Goal: Task Accomplishment & Management: Use online tool/utility

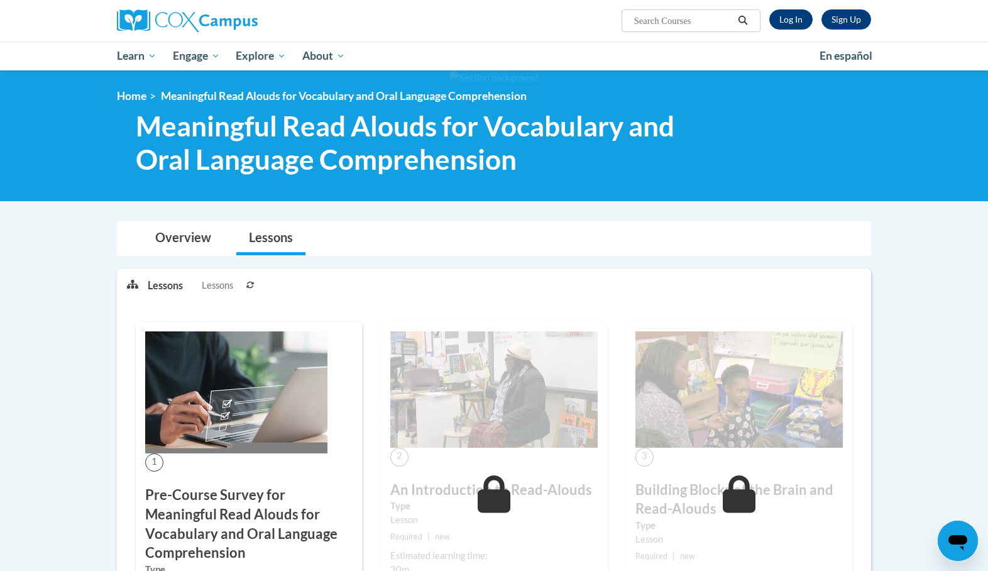
click at [789, 23] on link "Log In" at bounding box center [791, 19] width 43 height 20
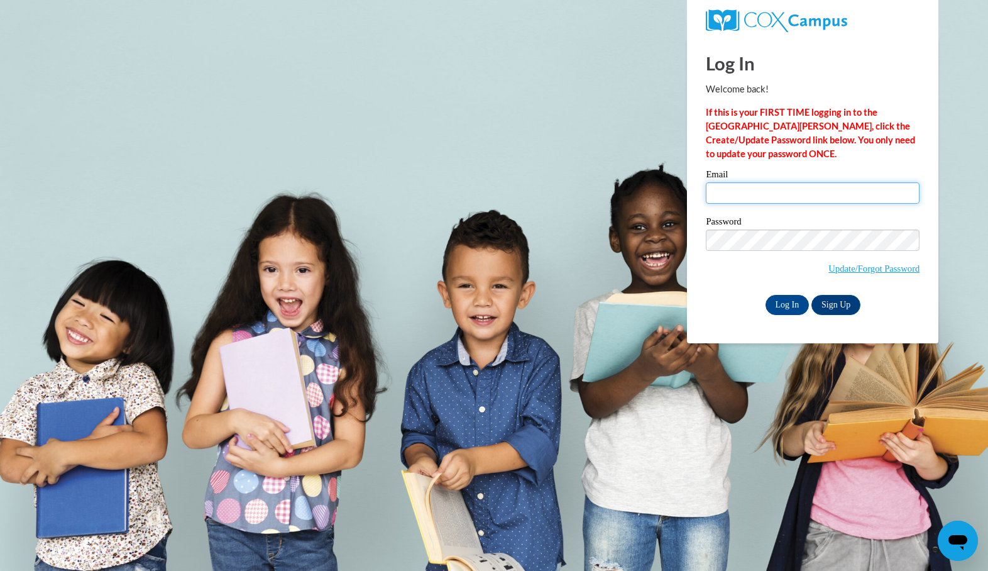
type input "mlovell@tiger.brenau.edu"
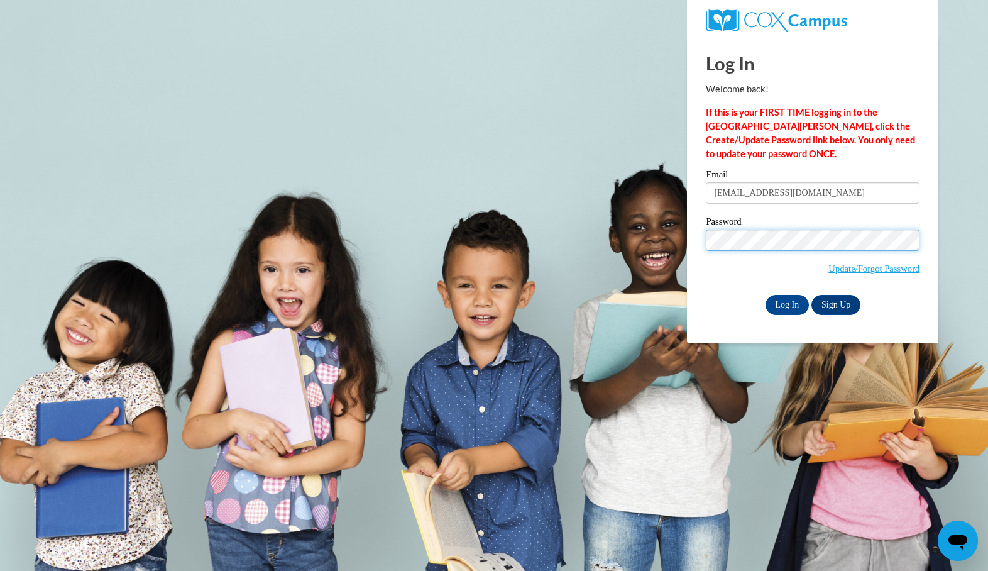
click at [786, 302] on input "Log In" at bounding box center [788, 305] width 44 height 20
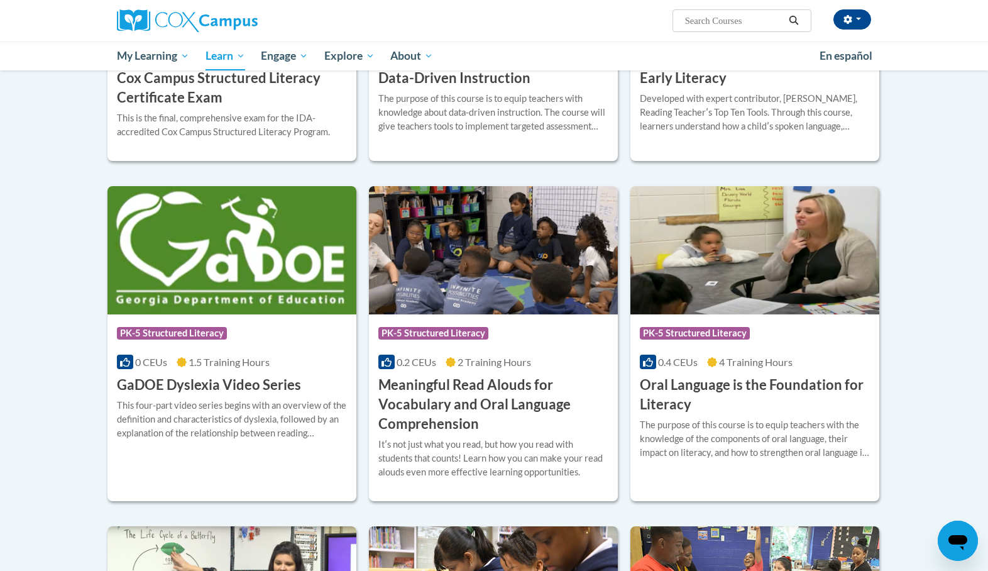
scroll to position [627, 0]
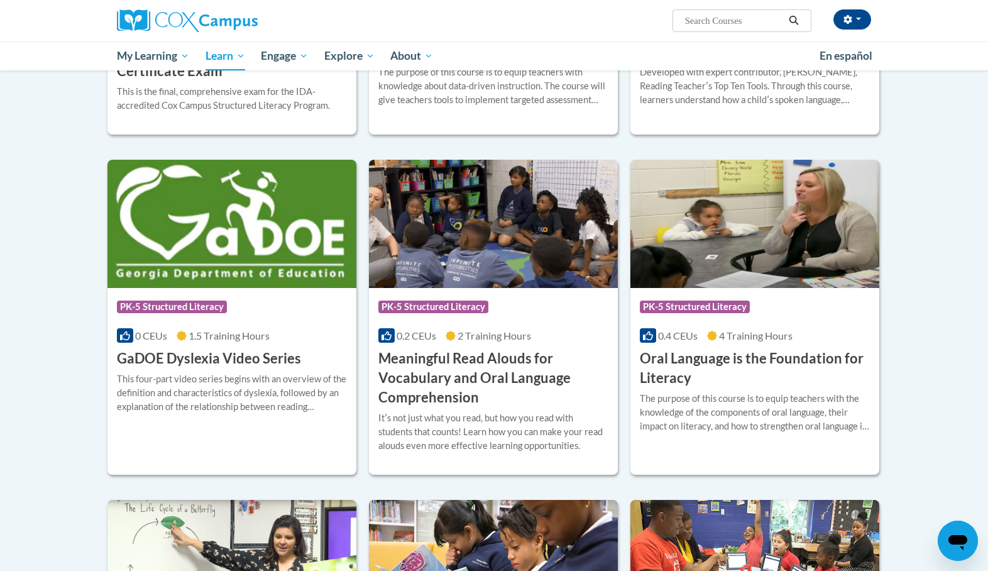
click at [482, 251] on img at bounding box center [493, 224] width 249 height 128
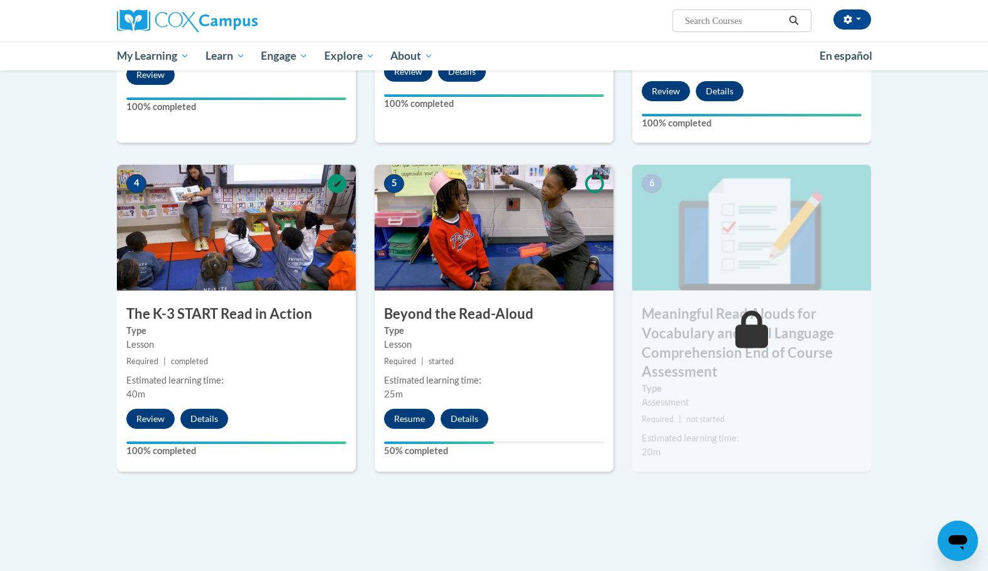
scroll to position [561, 0]
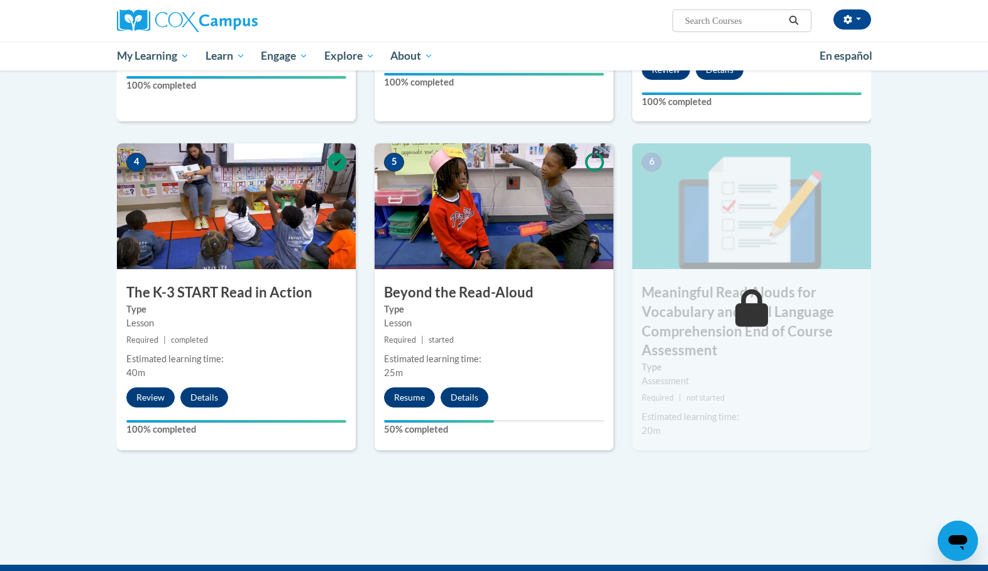
click at [404, 393] on button "Resume" at bounding box center [409, 397] width 51 height 20
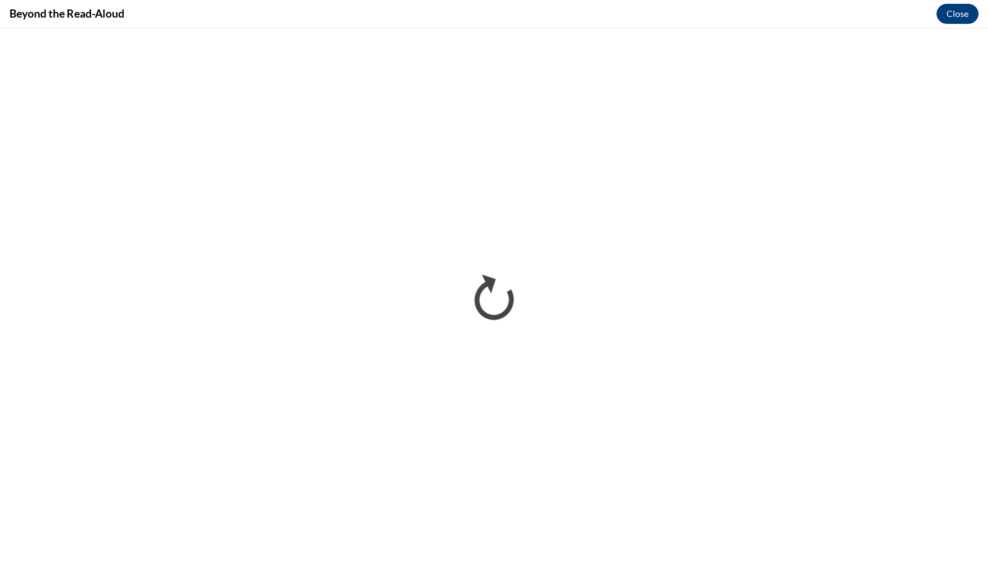
scroll to position [0, 0]
